Goal: Task Accomplishment & Management: Use online tool/utility

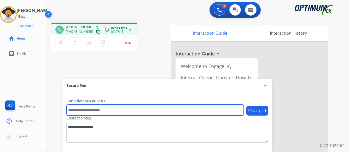
paste input "*******"
type input "*******"
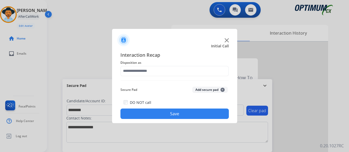
click at [227, 39] on img at bounding box center [227, 40] width 4 height 4
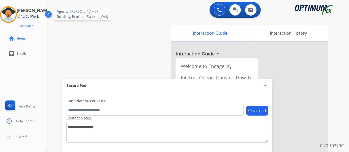
click at [13, 15] on img at bounding box center [8, 14] width 15 height 15
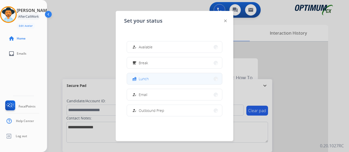
click at [172, 79] on button "fastfood Lunch" at bounding box center [174, 78] width 95 height 11
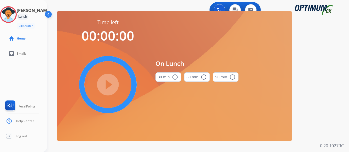
click at [175, 78] on mat-icon "radio_button_unchecked" at bounding box center [175, 77] width 6 height 6
click at [107, 84] on mat-icon "play_circle_filled" at bounding box center [108, 85] width 6 height 6
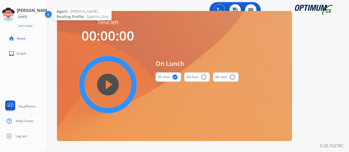
click at [15, 14] on icon at bounding box center [8, 14] width 17 height 17
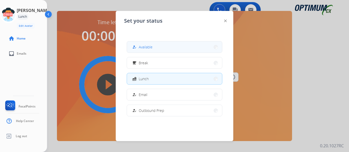
click at [196, 48] on button "how_to_reg Available" at bounding box center [174, 47] width 95 height 11
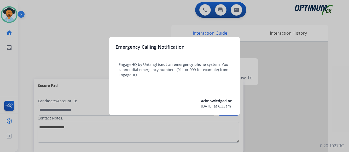
click at [302, 92] on div at bounding box center [174, 76] width 349 height 152
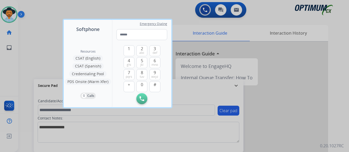
click at [302, 92] on div at bounding box center [174, 76] width 349 height 152
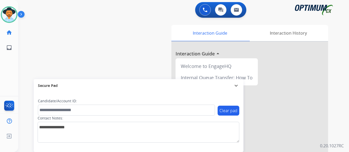
click at [21, 14] on img at bounding box center [22, 15] width 9 height 10
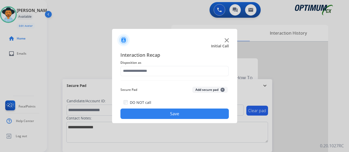
click at [226, 39] on img at bounding box center [227, 40] width 4 height 4
